Goal: Find specific page/section: Find specific page/section

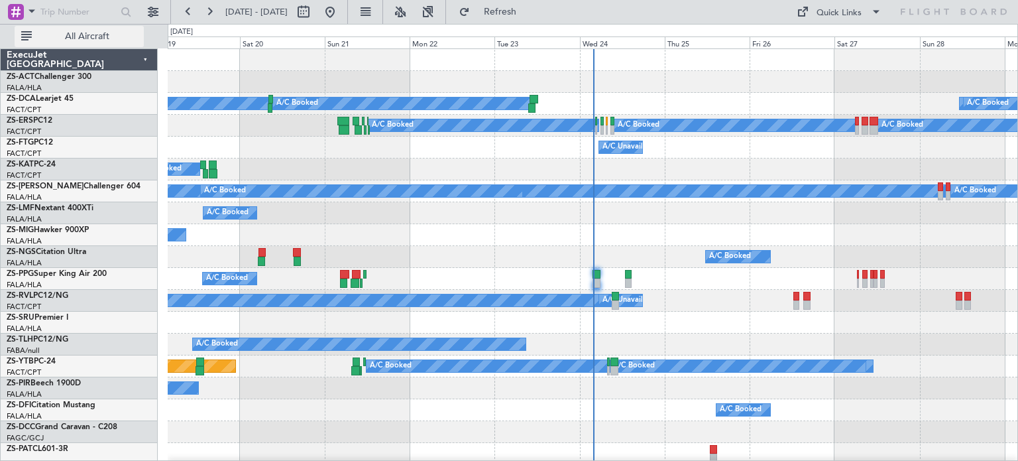
click at [76, 40] on span "All Aircraft" at bounding box center [86, 36] width 105 height 9
